Goal: Task Accomplishment & Management: Manage account settings

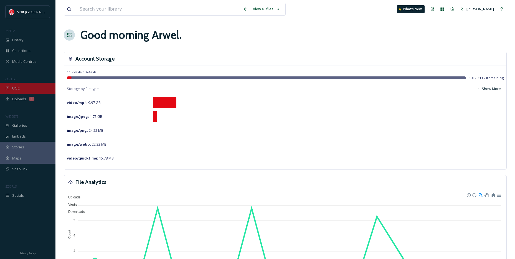
click at [16, 87] on span "UGC" at bounding box center [15, 87] width 7 height 5
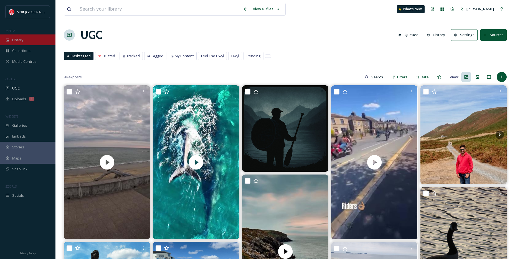
click at [23, 40] on span "Library" at bounding box center [17, 39] width 11 height 5
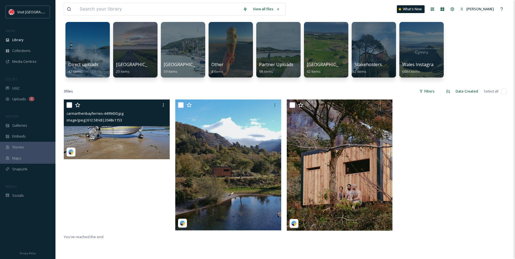
scroll to position [28, 0]
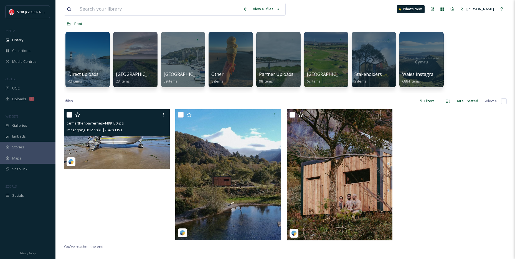
click at [107, 138] on img at bounding box center [117, 139] width 106 height 60
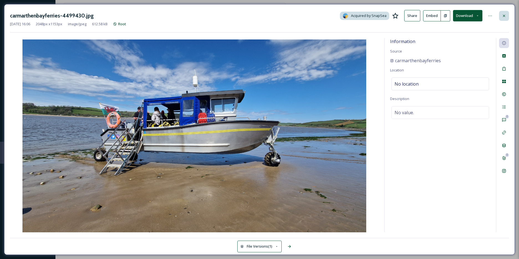
click at [505, 17] on icon at bounding box center [504, 16] width 4 height 4
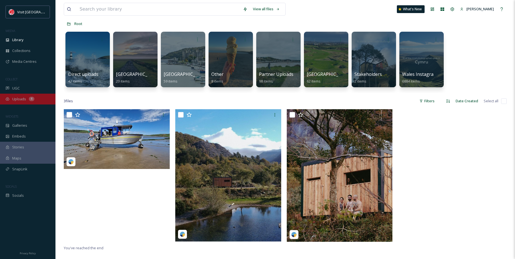
click at [22, 100] on span "Uploads" at bounding box center [19, 98] width 14 height 5
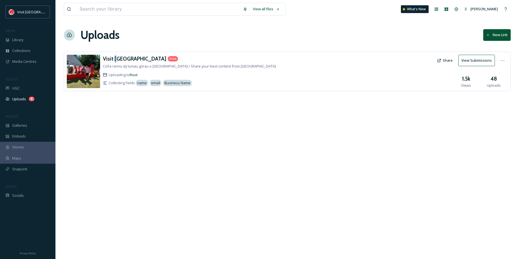
click at [116, 54] on div "Visit Wales 4 new Cofia rannu dy luniau gorau o Gymru / Share your best content…" at bounding box center [287, 71] width 447 height 39
drag, startPoint x: 116, startPoint y: 54, endPoint x: 112, endPoint y: 57, distance: 5.9
click at [112, 57] on h3 "Visit [GEOGRAPHIC_DATA]" at bounding box center [135, 58] width 64 height 7
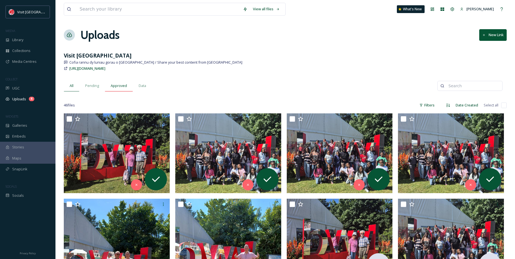
click at [109, 84] on div "Approved" at bounding box center [119, 85] width 28 height 11
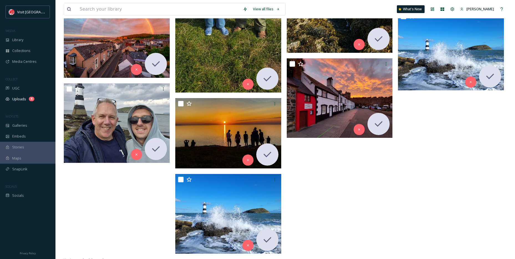
scroll to position [966, 0]
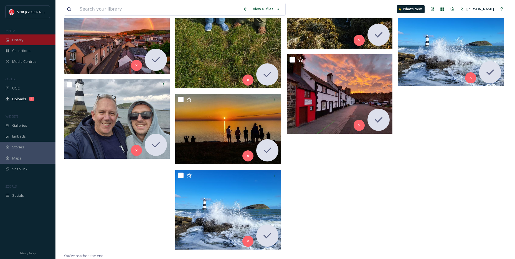
click at [16, 44] on div "Library" at bounding box center [27, 39] width 55 height 11
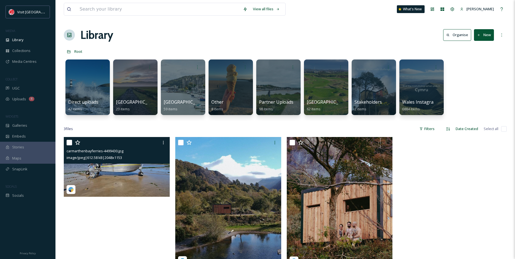
click at [106, 146] on div at bounding box center [118, 142] width 102 height 10
click at [105, 171] on img at bounding box center [117, 167] width 106 height 60
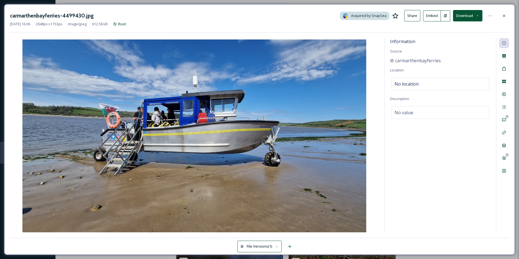
click at [510, 17] on div "carmarthenbayferries-4499430.jpg Acquired by SnapSea Share Embed Download Aug 2…" at bounding box center [259, 129] width 511 height 250
click at [507, 17] on div at bounding box center [504, 16] width 10 height 10
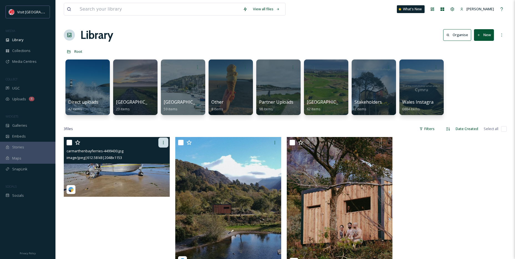
click at [163, 141] on icon at bounding box center [163, 142] width 4 height 4
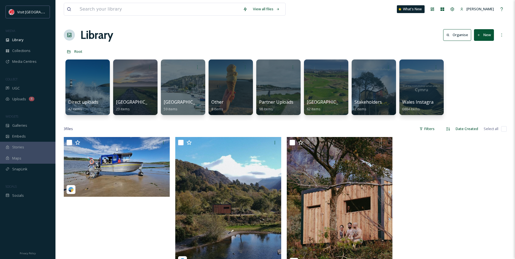
click at [101, 208] on div at bounding box center [118, 204] width 109 height 135
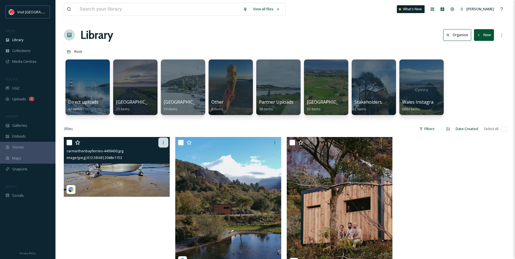
click at [161, 143] on div at bounding box center [163, 142] width 10 height 10
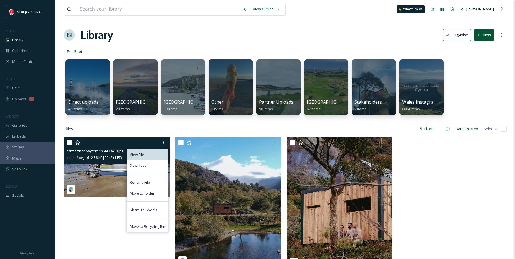
click at [156, 155] on div "View File" at bounding box center [147, 154] width 41 height 11
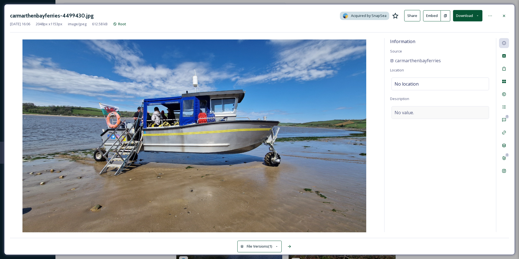
click at [420, 112] on div "No value." at bounding box center [441, 112] width 98 height 13
click at [420, 112] on textarea at bounding box center [440, 129] width 100 height 46
paste textarea "The weekend is nearly here! What better time to take a trip aboard our unique a…"
type textarea "The weekend is nearly here! What better time to take a trip aboard our unique a…"
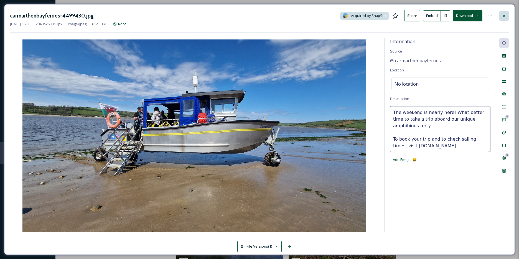
click at [502, 16] on icon at bounding box center [504, 16] width 4 height 4
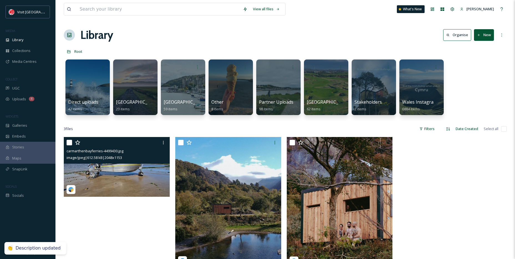
click at [69, 143] on input "checkbox" at bounding box center [70, 143] width 6 height 6
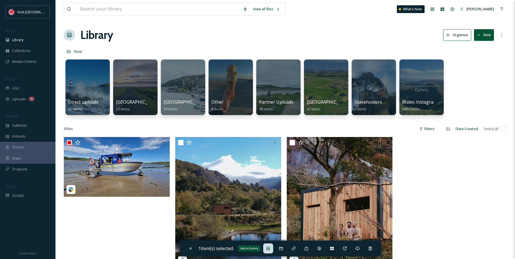
click at [270, 247] on icon at bounding box center [268, 248] width 4 height 4
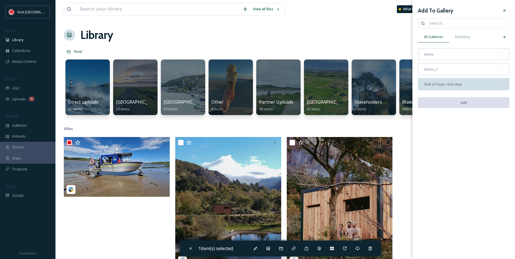
click at [444, 85] on span "Wall of Hwyl / Wal Hwyl" at bounding box center [443, 84] width 38 height 5
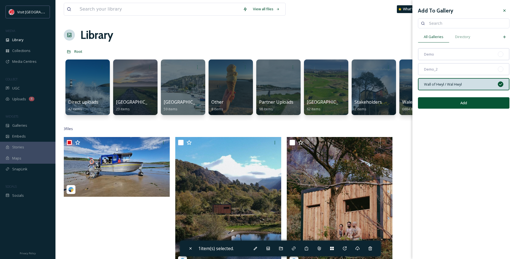
click at [463, 104] on button "Add" at bounding box center [464, 102] width 92 height 11
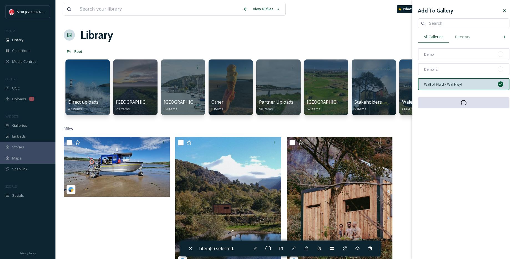
checkbox input "false"
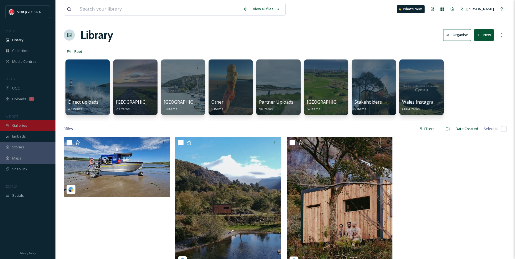
click at [23, 123] on span "Galleries" at bounding box center [19, 125] width 15 height 5
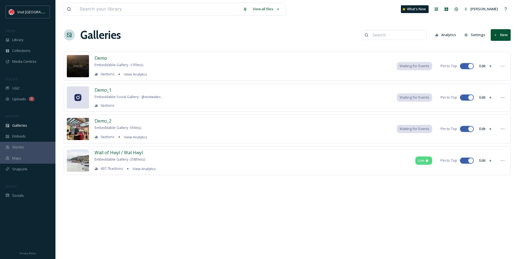
click at [115, 156] on div "Wall of Hwyl / Wal Hwyl Embeddable Gallery - 258 file(s) 407.7k actions View An…" at bounding box center [125, 160] width 61 height 23
click at [117, 151] on span "Wall of Hwyl / Wal Hwyl" at bounding box center [119, 152] width 48 height 6
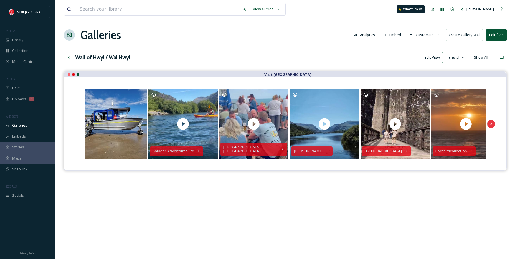
click at [433, 57] on button "Edit View" at bounding box center [432, 57] width 21 height 11
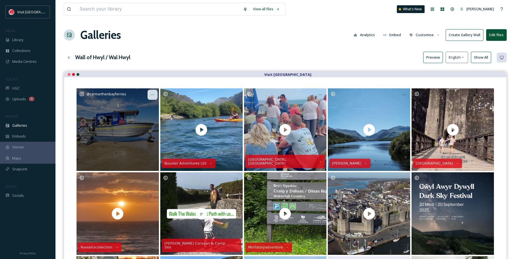
click at [151, 94] on icon at bounding box center [152, 94] width 4 height 4
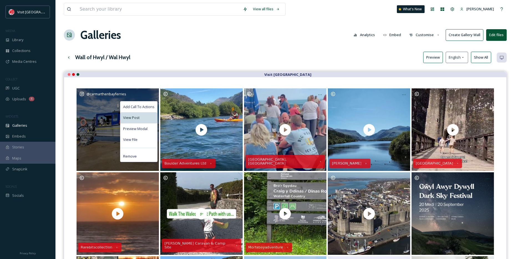
click at [136, 115] on span "View Post" at bounding box center [131, 117] width 16 height 5
click at [136, 136] on div "View File" at bounding box center [138, 139] width 37 height 11
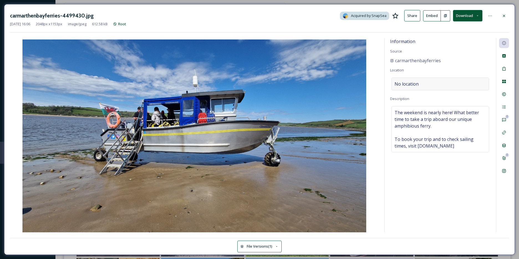
click at [419, 82] on div "No location" at bounding box center [441, 83] width 98 height 13
click at [419, 82] on input at bounding box center [440, 84] width 97 height 12
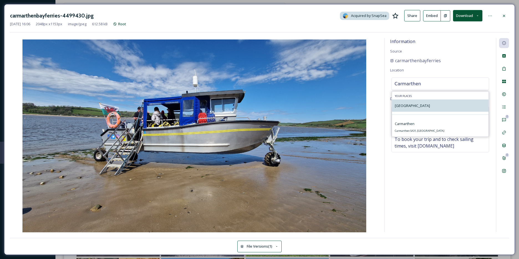
type input "Carmarthen"
click at [414, 108] on span "Carmarthenshire" at bounding box center [412, 105] width 35 height 5
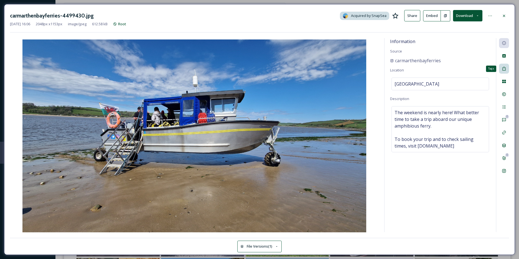
click at [507, 71] on div "Tags" at bounding box center [504, 69] width 10 height 10
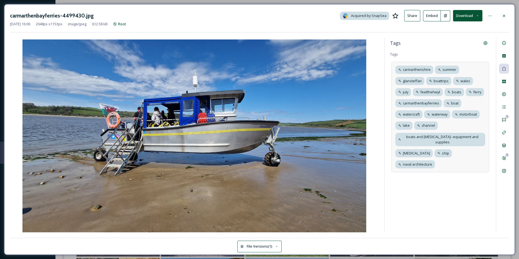
click at [460, 127] on div "carmarthenshire summer glansteffan boattrips wales july feelthehwyl boats ferry…" at bounding box center [441, 117] width 98 height 110
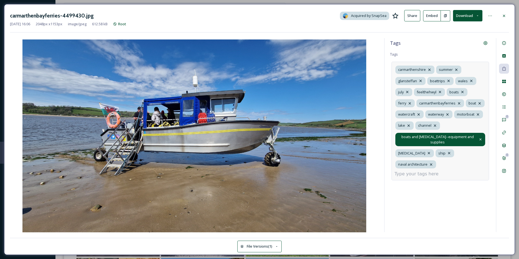
click at [479, 137] on icon at bounding box center [481, 139] width 4 height 4
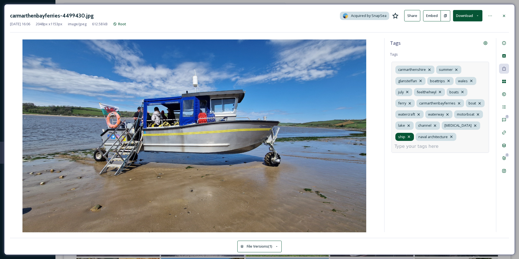
click at [410, 135] on icon at bounding box center [409, 136] width 2 height 2
click at [432, 136] on icon at bounding box center [431, 136] width 2 height 2
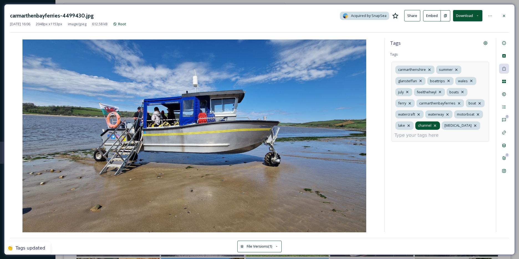
click at [435, 125] on icon at bounding box center [435, 125] width 2 height 2
click at [410, 125] on icon at bounding box center [409, 125] width 4 height 4
click at [409, 92] on icon at bounding box center [407, 92] width 4 height 4
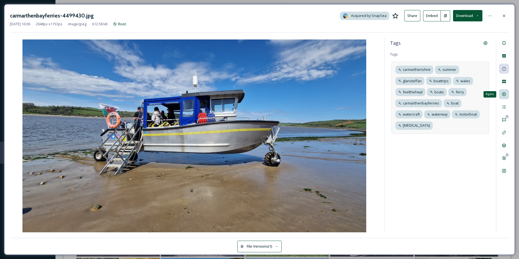
click at [508, 93] on div "Rights" at bounding box center [504, 94] width 10 height 10
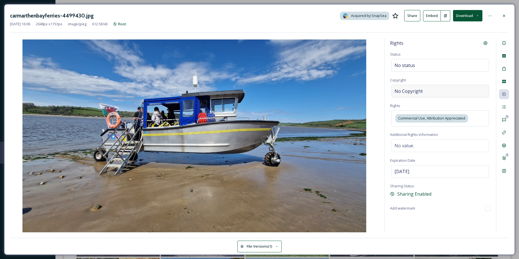
click at [419, 92] on span "No Copyright" at bounding box center [409, 91] width 28 height 7
type input "carmarthenbayferries"
click at [508, 15] on div at bounding box center [504, 16] width 10 height 10
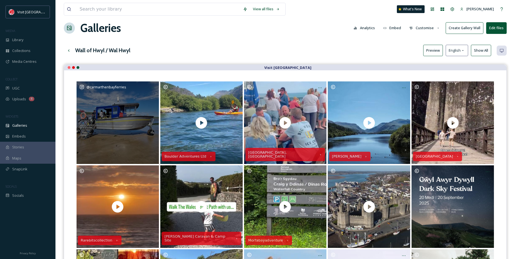
scroll to position [28, 0]
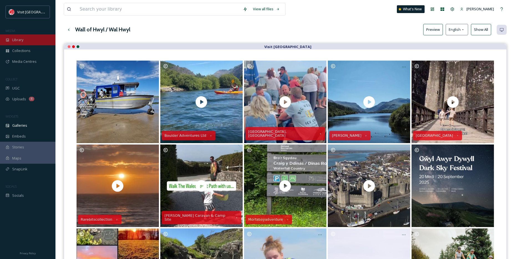
click at [31, 39] on div "Library" at bounding box center [27, 39] width 55 height 11
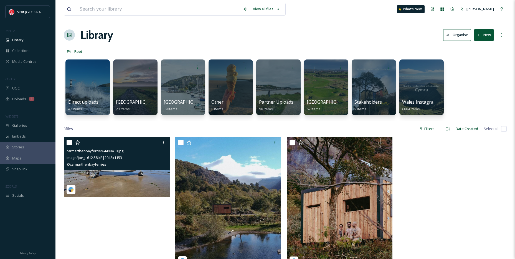
click at [69, 142] on input "checkbox" at bounding box center [70, 143] width 6 height 6
checkbox input "true"
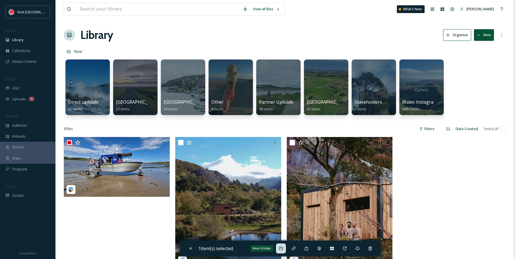
click at [285, 249] on div "Move To Folder" at bounding box center [281, 248] width 10 height 10
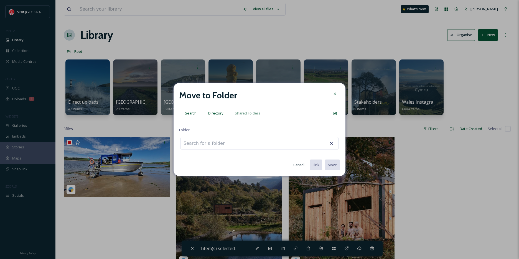
click at [226, 112] on div "Directory" at bounding box center [215, 112] width 27 height 11
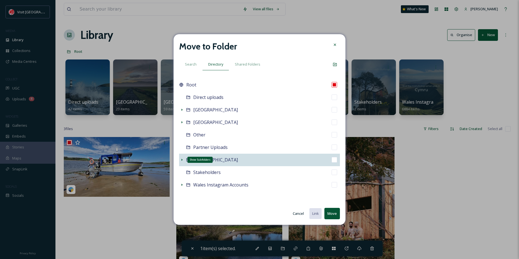
click at [183, 158] on icon at bounding box center [182, 159] width 4 height 4
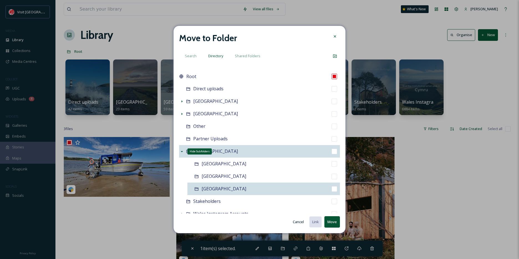
click at [219, 191] on span "South West" at bounding box center [224, 188] width 45 height 6
checkbox input "false"
checkbox input "true"
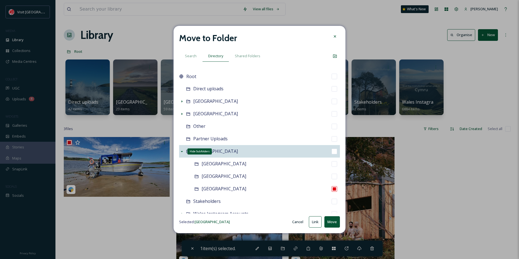
click at [332, 224] on button "Move" at bounding box center [333, 221] width 16 height 11
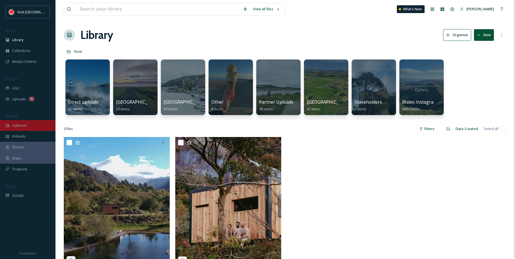
click at [25, 120] on div "Galleries" at bounding box center [27, 125] width 55 height 11
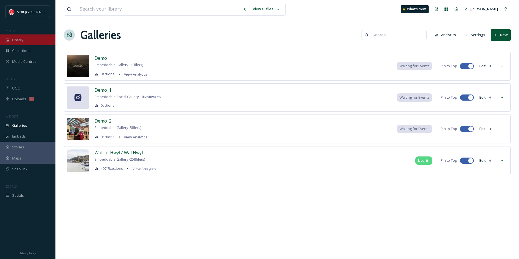
click at [29, 42] on div "Library" at bounding box center [27, 39] width 55 height 11
